Goal: Information Seeking & Learning: Find specific fact

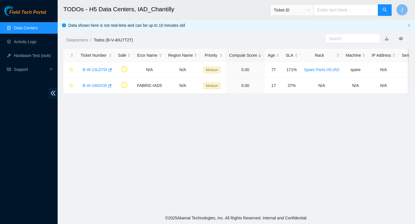
click at [24, 27] on link "Data Centers" at bounding box center [26, 28] width 24 height 5
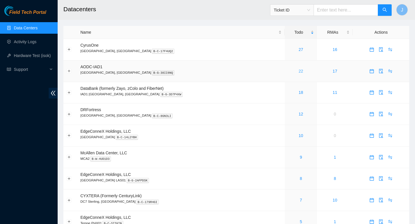
click at [299, 73] on link "22" at bounding box center [301, 71] width 5 height 5
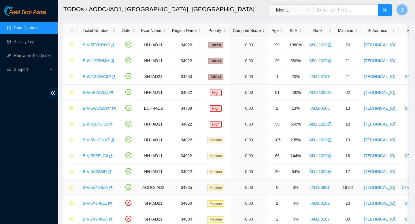
scroll to position [23, 0]
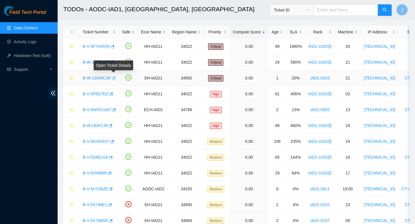
click at [115, 79] on icon "button" at bounding box center [113, 78] width 4 height 4
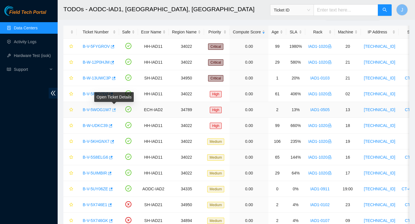
click at [115, 112] on span "button" at bounding box center [114, 110] width 4 height 5
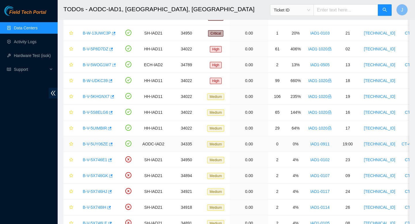
scroll to position [70, 0]
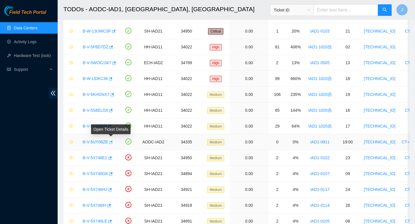
click at [111, 143] on icon "button" at bounding box center [110, 142] width 4 height 4
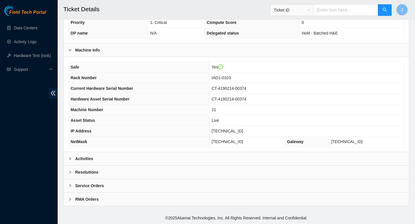
click at [184, 159] on div "Activities" at bounding box center [237, 158] width 346 height 13
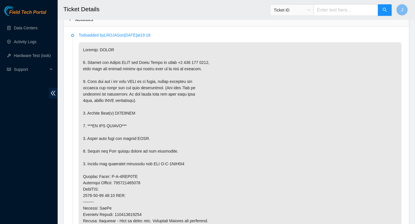
scroll to position [307, 0]
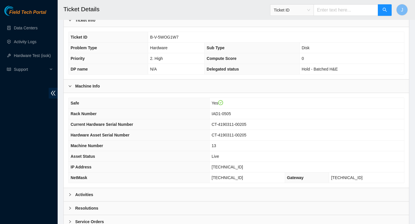
scroll to position [140, 0]
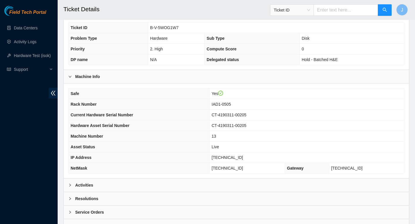
click at [157, 190] on div "Activities" at bounding box center [237, 185] width 346 height 13
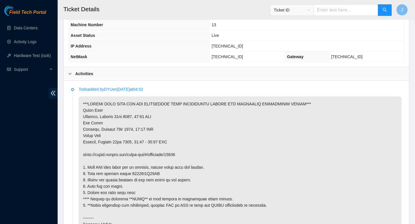
scroll to position [253, 0]
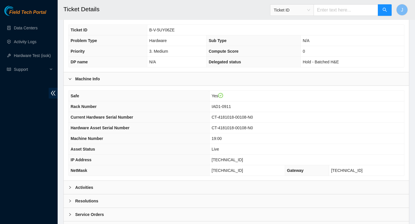
scroll to position [167, 0]
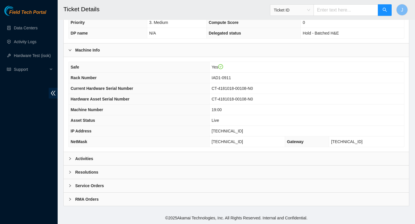
click at [230, 157] on div "Activities" at bounding box center [237, 158] width 346 height 13
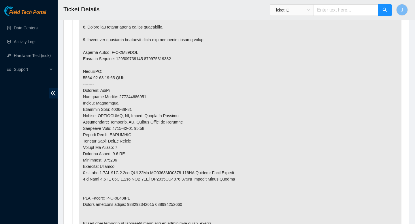
scroll to position [445, 0]
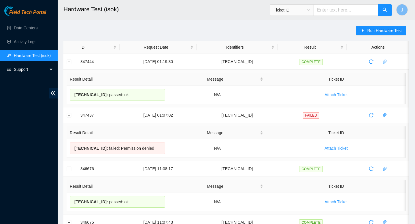
click at [44, 67] on span "Support" at bounding box center [31, 70] width 34 height 12
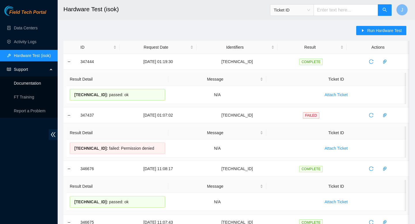
click at [34, 86] on link "Documentation" at bounding box center [27, 83] width 27 height 5
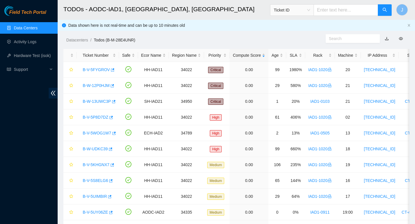
scroll to position [70, 0]
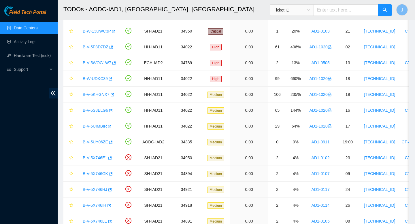
click at [31, 30] on link "Data Centers" at bounding box center [26, 28] width 24 height 5
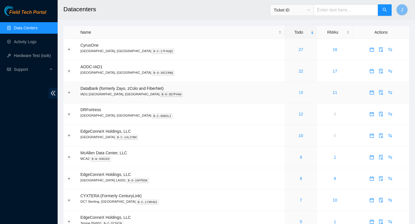
click at [299, 93] on link "18" at bounding box center [301, 92] width 5 height 5
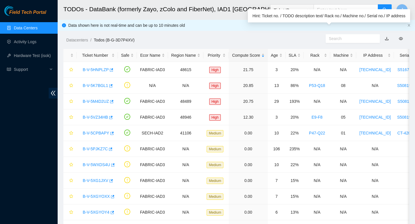
click at [350, 38] on input "text" at bounding box center [350, 38] width 43 height 6
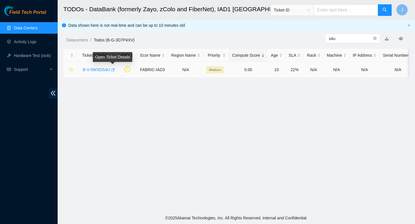
type input "s4u"
click at [115, 70] on icon "button" at bounding box center [112, 69] width 3 height 3
click at [36, 26] on link "Data Centers" at bounding box center [26, 28] width 24 height 5
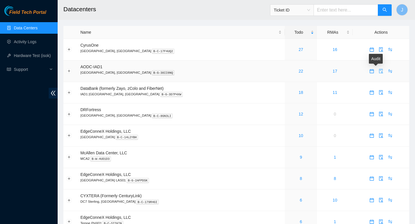
click at [377, 74] on button "button" at bounding box center [381, 71] width 9 height 9
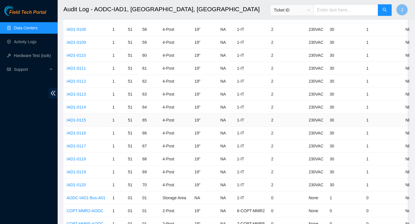
scroll to position [2804, 0]
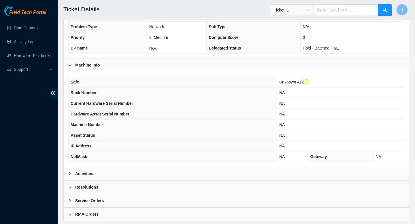
scroll to position [159, 0]
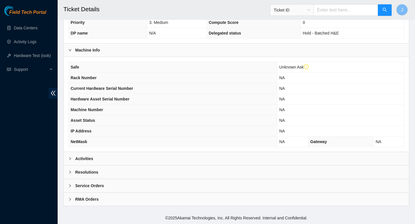
click at [208, 161] on div "Activities" at bounding box center [237, 158] width 346 height 13
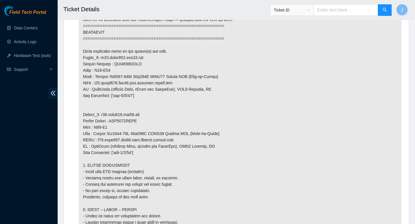
scroll to position [564, 0]
drag, startPoint x: 145, startPoint y: 127, endPoint x: 84, endPoint y: 121, distance: 60.8
click at [84, 121] on p at bounding box center [240, 92] width 323 height 631
copy p "Router_2: r02.leaf108.iad03.fab Serial Number : AAA2127AABT"
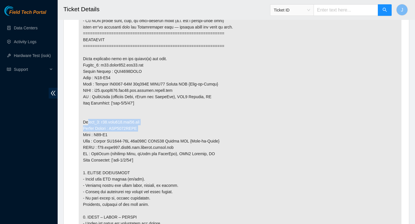
scroll to position [555, 0]
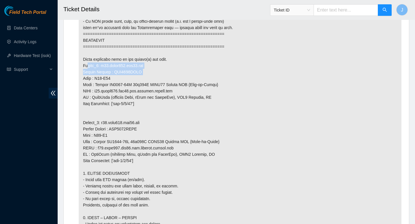
drag, startPoint x: 142, startPoint y: 79, endPoint x: 83, endPoint y: 71, distance: 59.8
click at [83, 71] on p at bounding box center [240, 100] width 323 height 631
copy p "Router_1: r19.spine101.iad03.fab Serial Number : AAA2030AAAK"
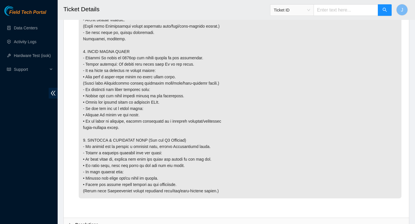
scroll to position [777, 0]
